Goal: Transaction & Acquisition: Book appointment/travel/reservation

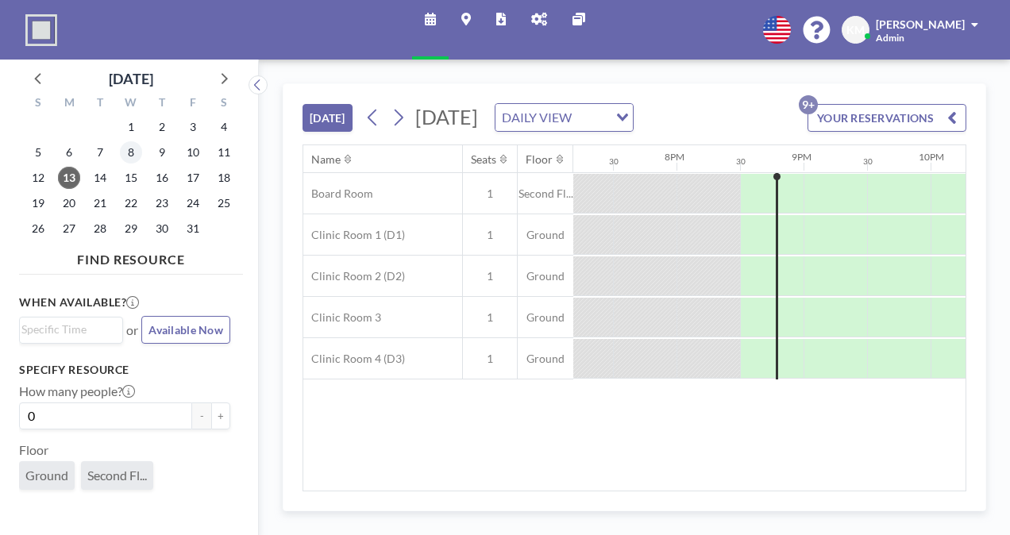
scroll to position [0, 2541]
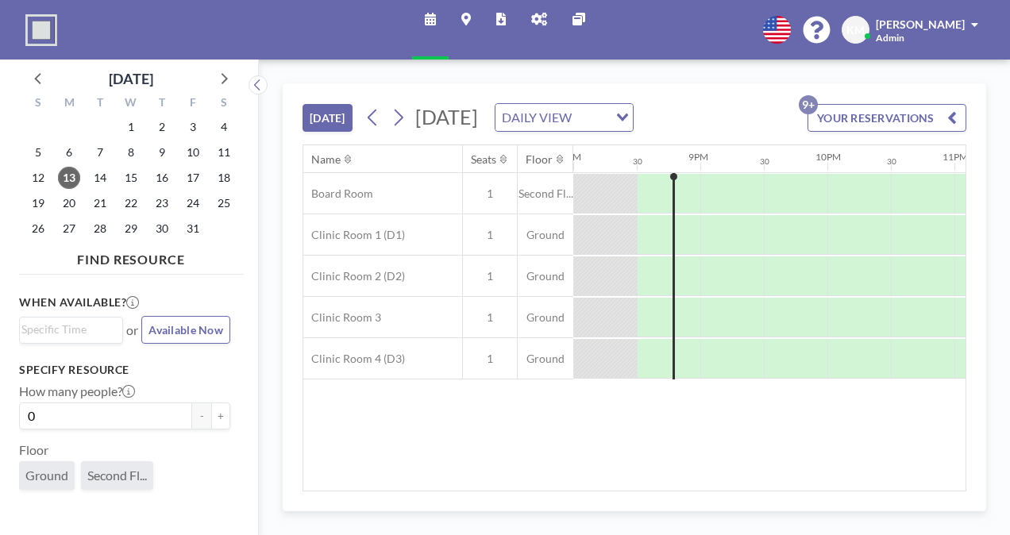
click at [138, 168] on div "15" at bounding box center [131, 177] width 31 height 25
click at [133, 176] on span "15" at bounding box center [131, 178] width 22 height 22
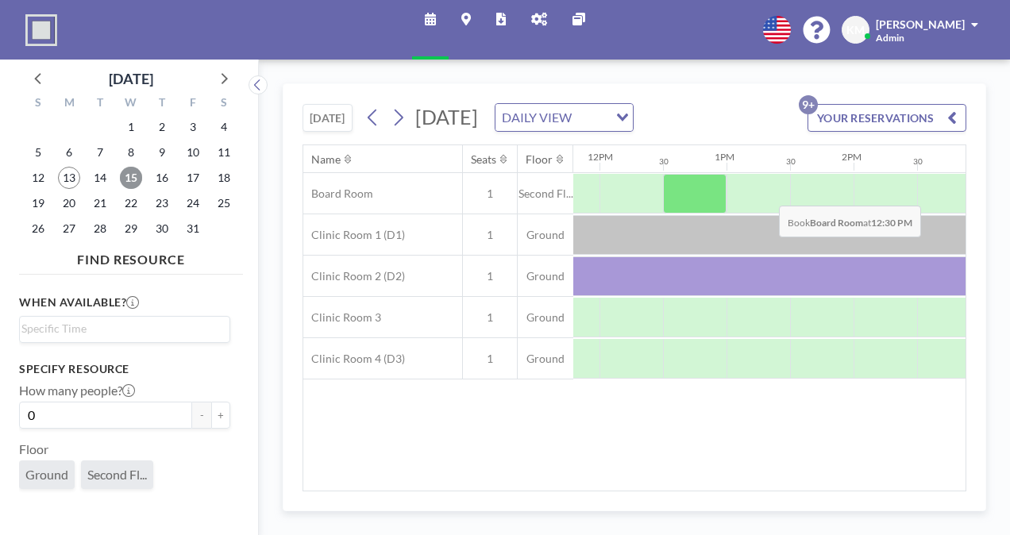
scroll to position [0, 1504]
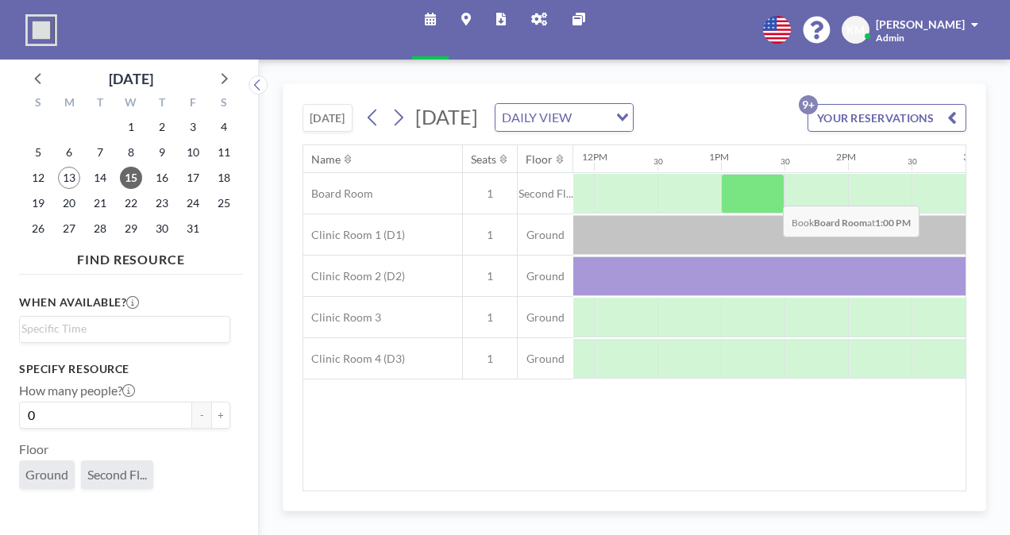
click at [770, 214] on div at bounding box center [753, 194] width 64 height 40
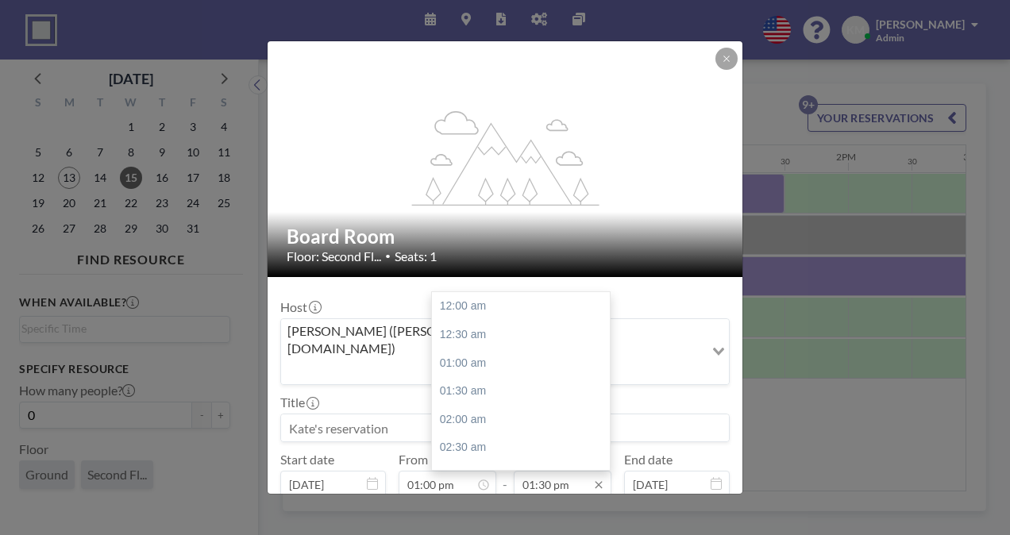
scroll to position [763, 0]
click at [543, 349] on div "02:30 pm" at bounding box center [525, 363] width 186 height 29
type input "02:30 pm"
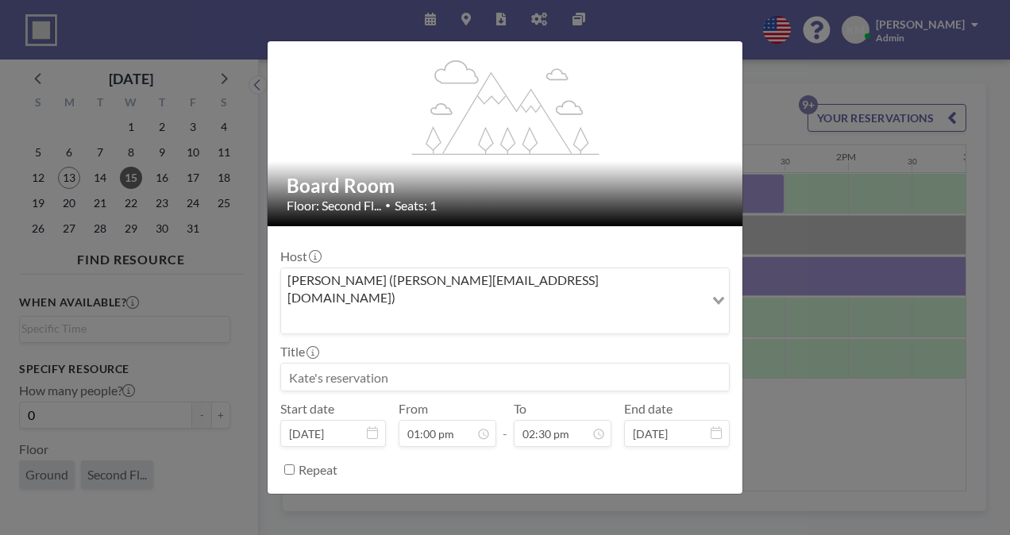
scroll to position [0, 0]
click at [543, 451] on form "Host [PERSON_NAME] ([PERSON_NAME][EMAIL_ADDRESS][DOMAIN_NAME]) Loading... Title…" at bounding box center [505, 381] width 475 height 310
click at [657, 495] on button "BOOK NOW" at bounding box center [689, 509] width 80 height 28
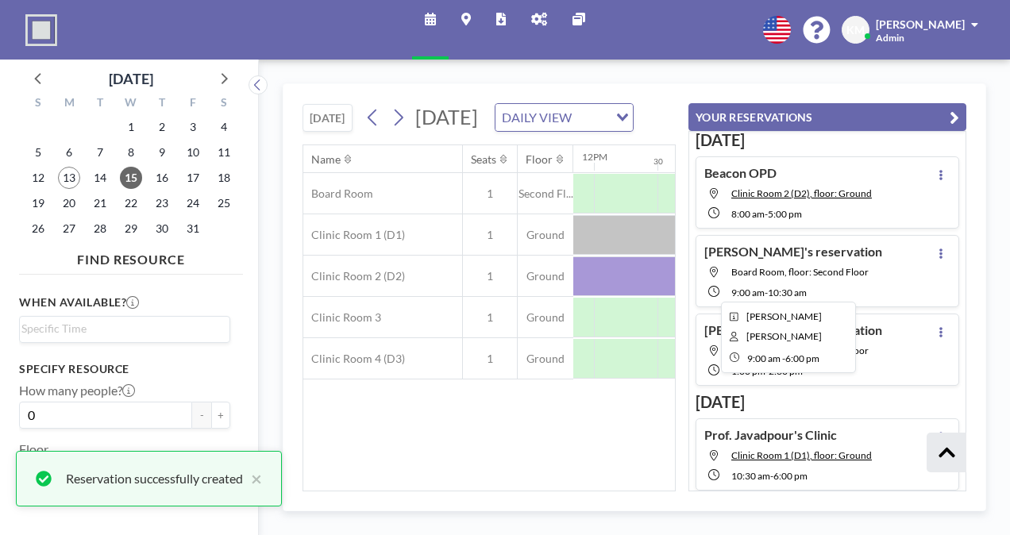
scroll to position [429, 0]
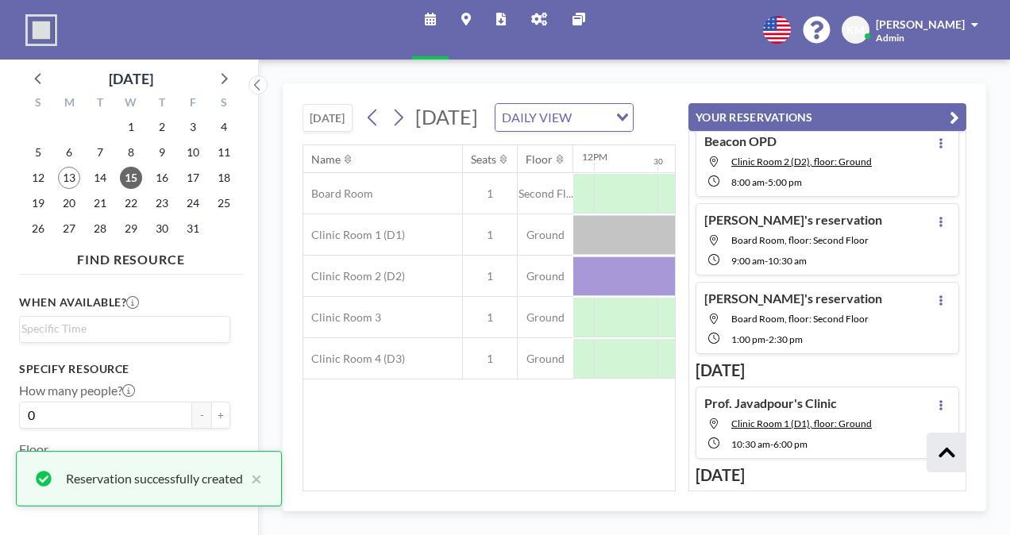
click at [948, 110] on button "YOUR RESERVATIONS" at bounding box center [827, 117] width 278 height 28
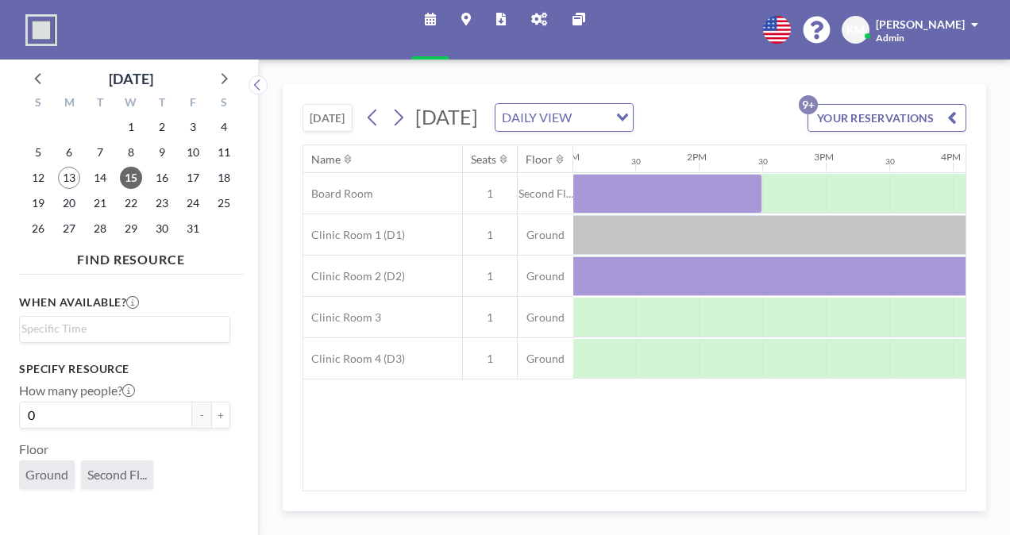
scroll to position [0, 1774]
click at [861, 125] on button "YOUR RESERVATIONS 9+" at bounding box center [886, 118] width 159 height 28
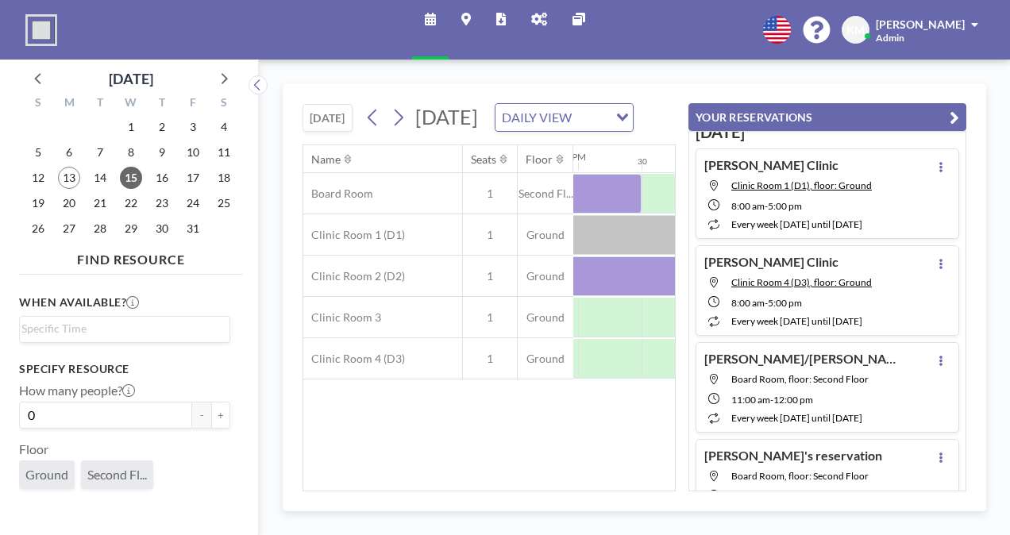
scroll to position [0, 0]
